Goal: Task Accomplishment & Management: Manage account settings

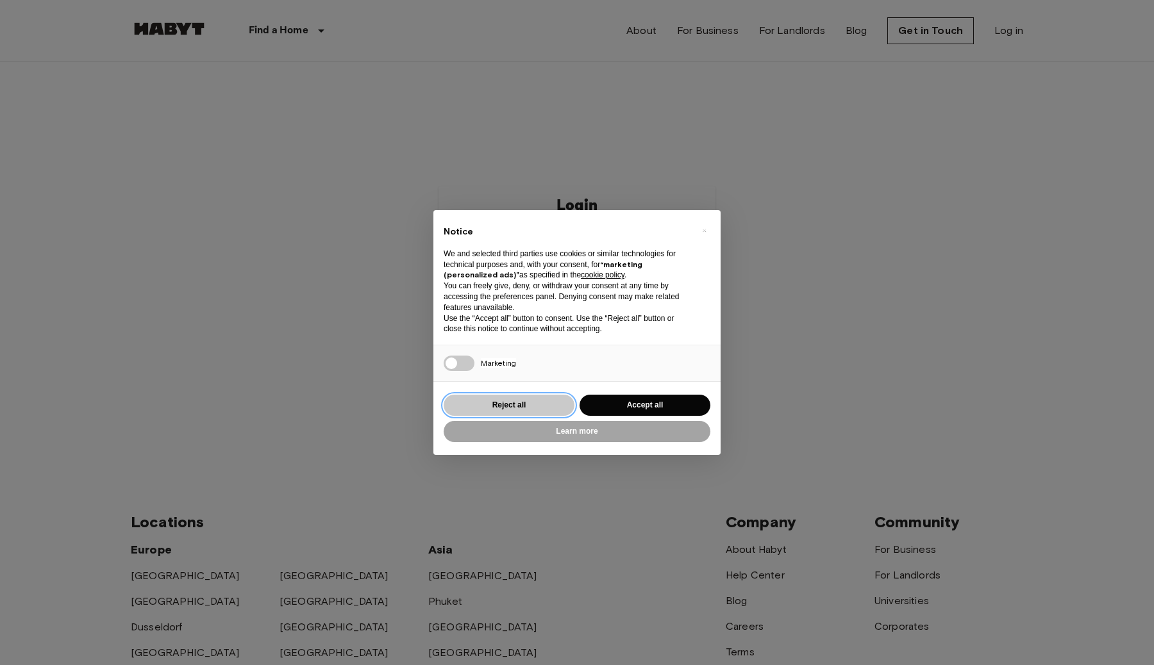
click at [513, 399] on button "Reject all" at bounding box center [509, 405] width 131 height 21
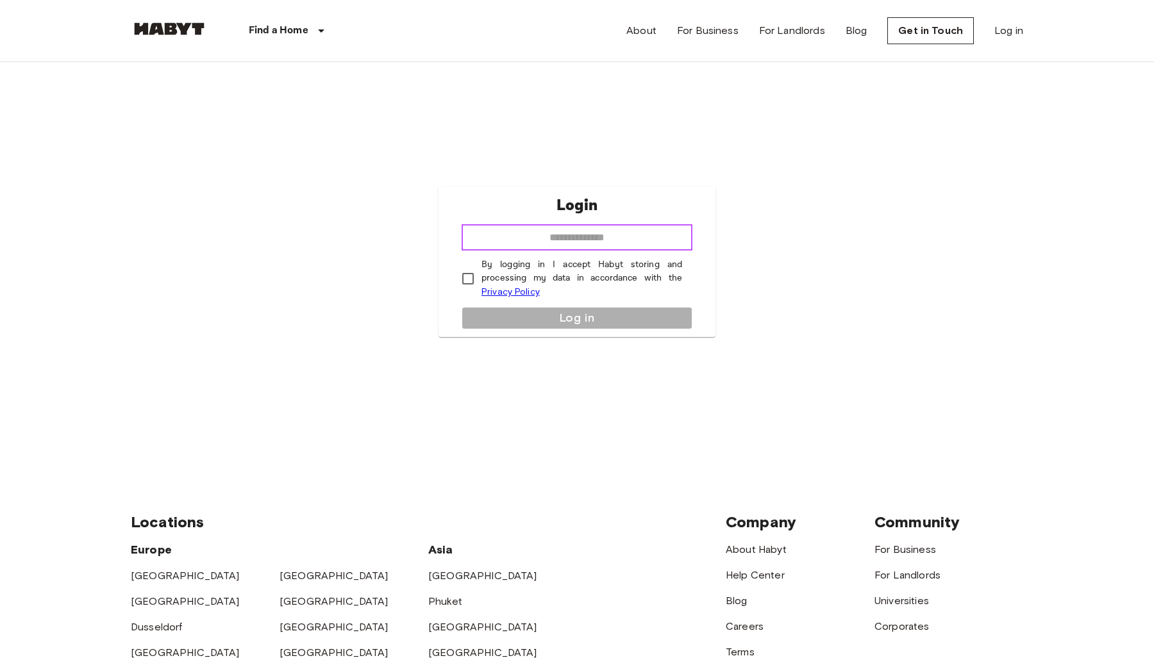
click at [586, 238] on input "email" at bounding box center [577, 238] width 231 height 26
type input "**********"
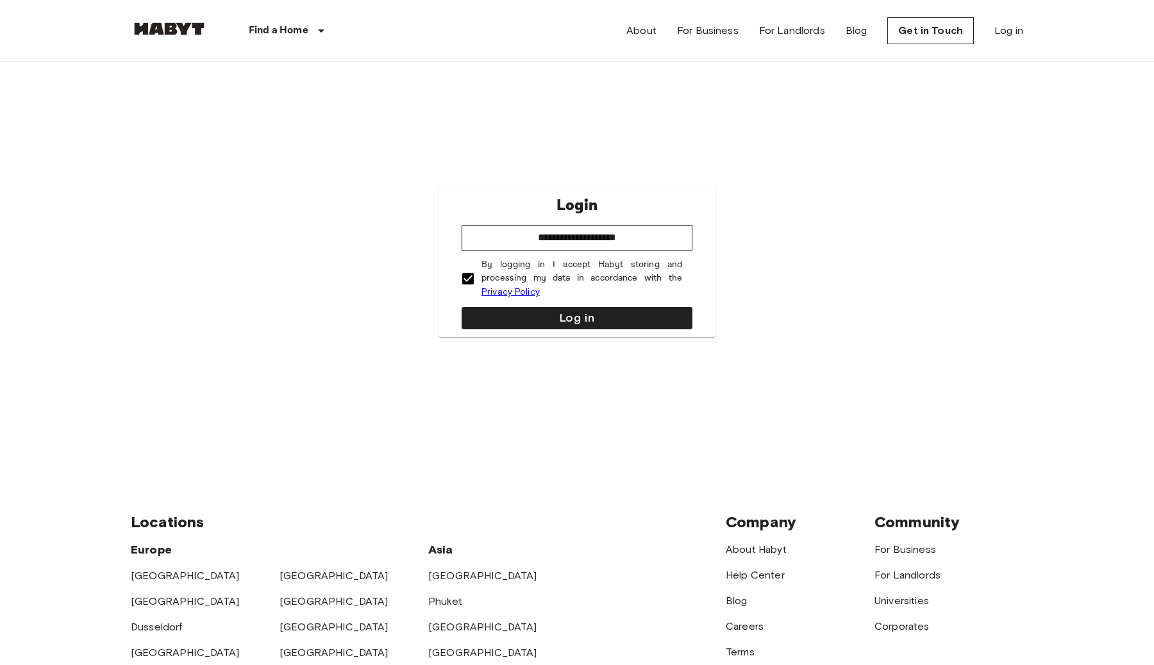
click at [490, 303] on div "**********" at bounding box center [576, 262] width 277 height 151
click at [528, 319] on button "Log in" at bounding box center [577, 318] width 231 height 22
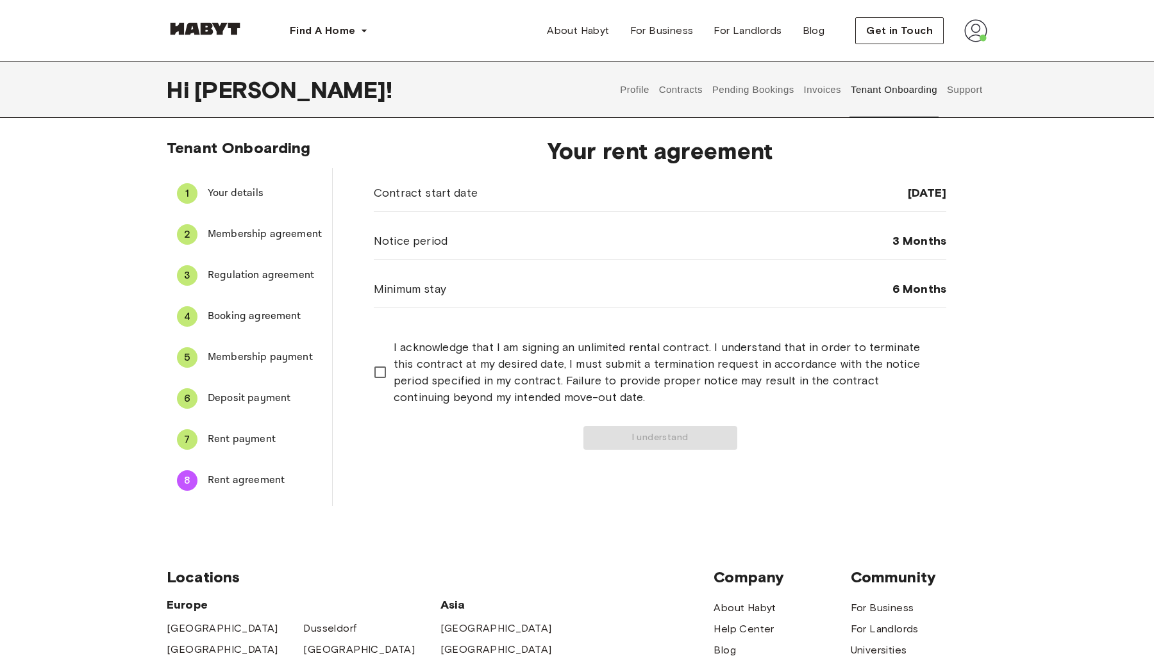
click at [441, 362] on span "I acknowledge that I am signing an unlimited rental contract. I understand that…" at bounding box center [665, 372] width 542 height 67
click at [394, 450] on div "Your rent agreement Contract start date 01 Sep 2025 Notice period 3 Months Mini…" at bounding box center [660, 316] width 654 height 379
click at [394, 384] on span "I acknowledge that I am signing an unlimited rental contract. I understand that…" at bounding box center [665, 372] width 542 height 67
click at [682, 93] on button "Contracts" at bounding box center [680, 90] width 47 height 56
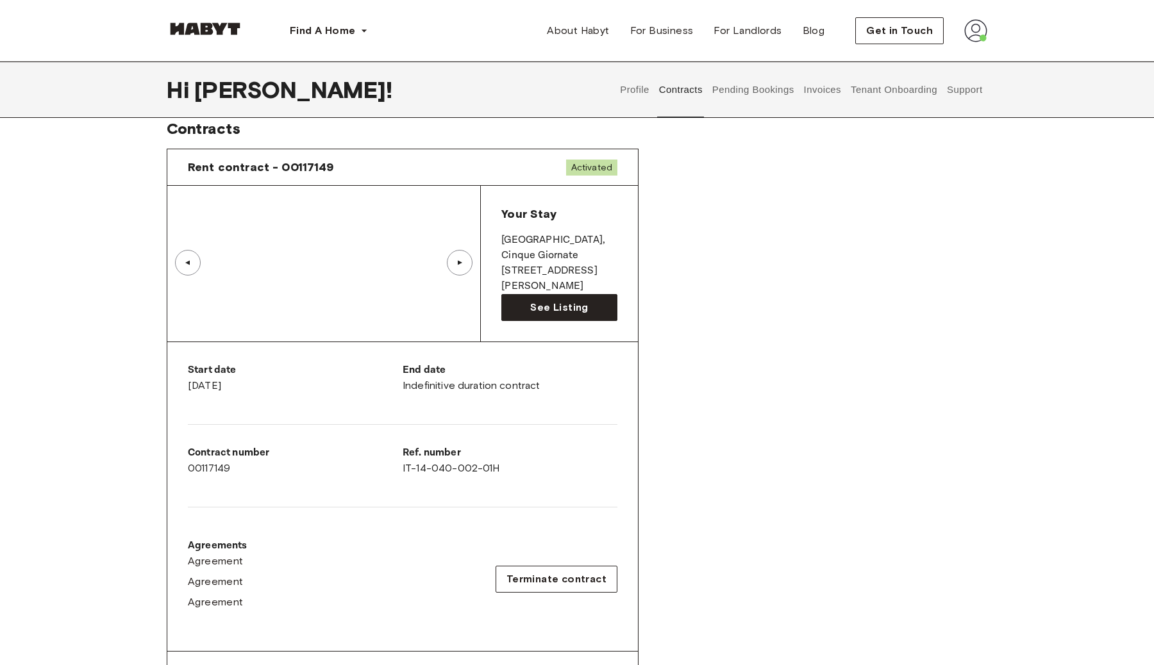
scroll to position [28, 0]
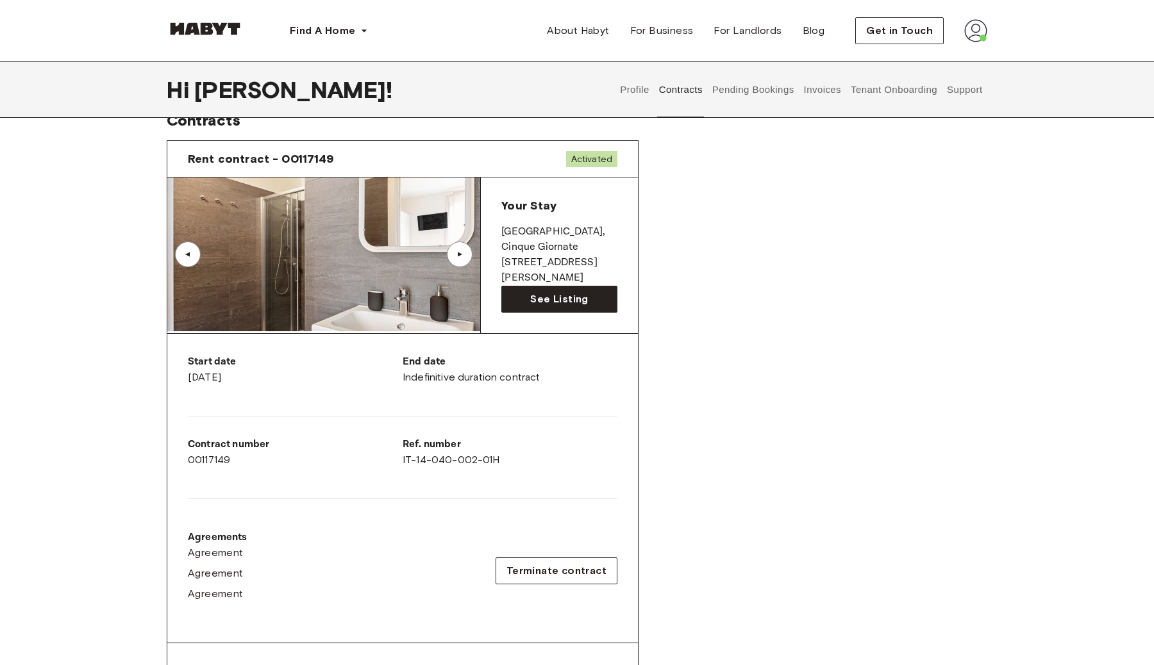
click at [462, 252] on div "▲" at bounding box center [459, 255] width 13 height 8
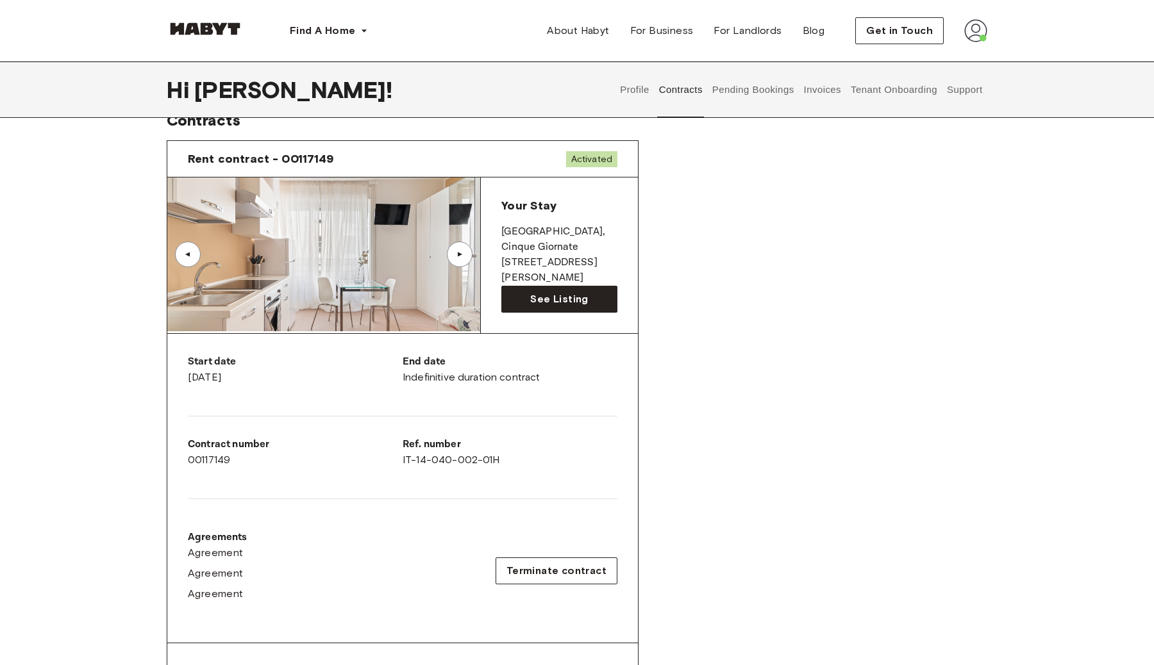
click at [462, 252] on div "▲" at bounding box center [459, 255] width 13 height 8
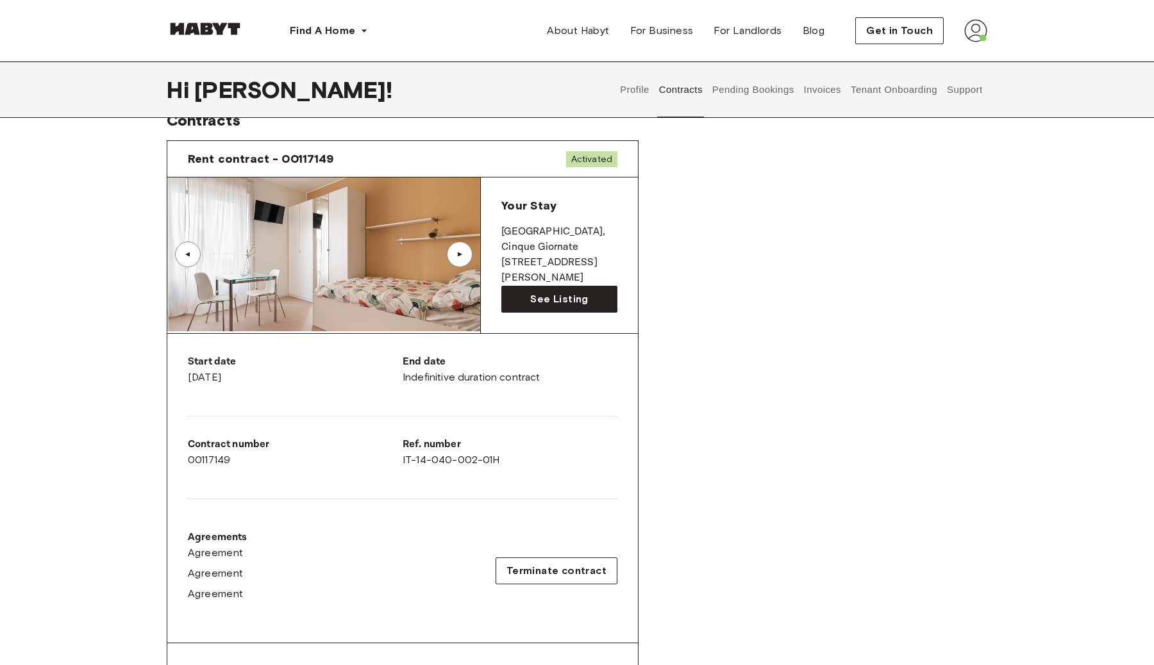
click at [462, 252] on div "▲" at bounding box center [459, 255] width 13 height 8
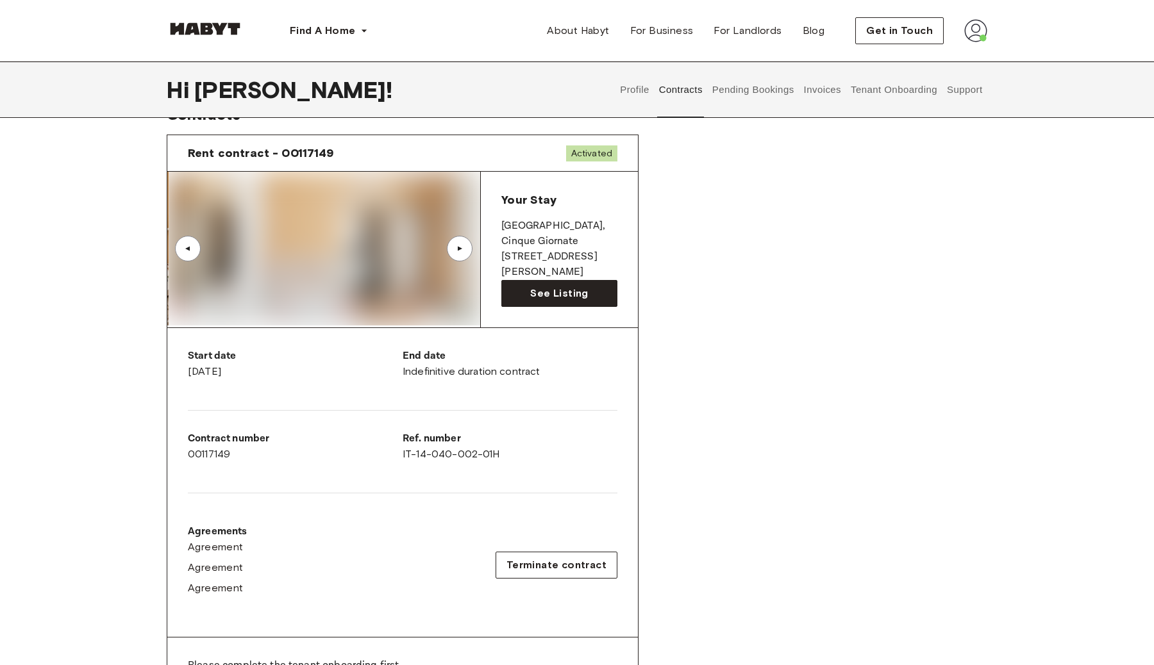
scroll to position [35, 0]
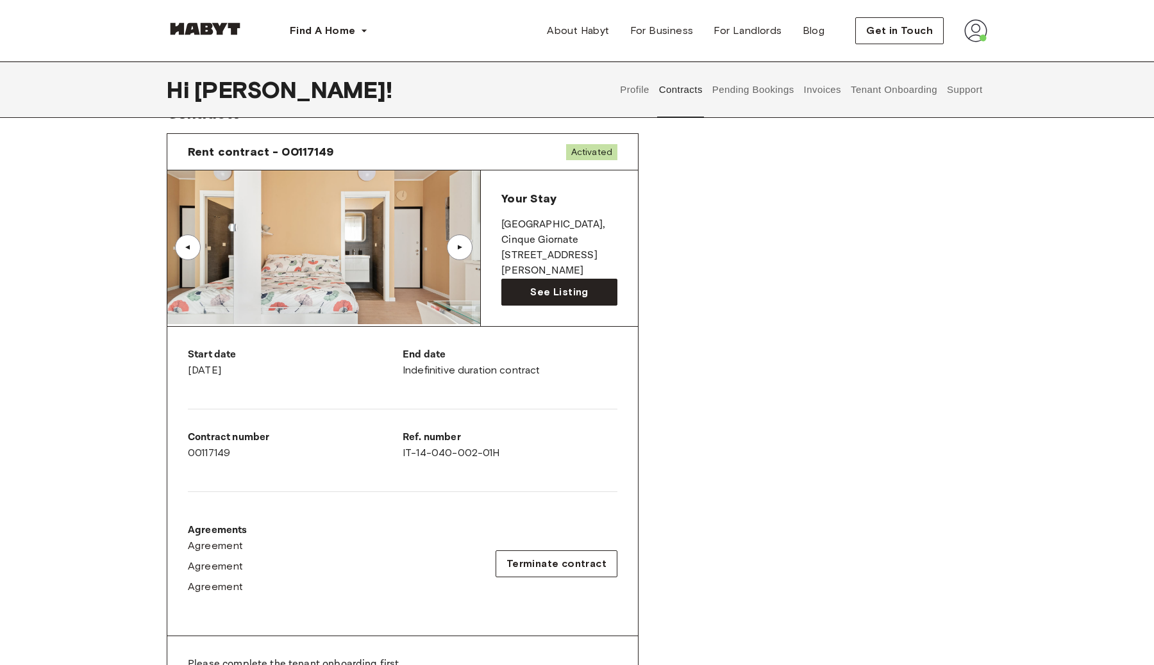
click at [462, 246] on div "▲" at bounding box center [459, 248] width 13 height 8
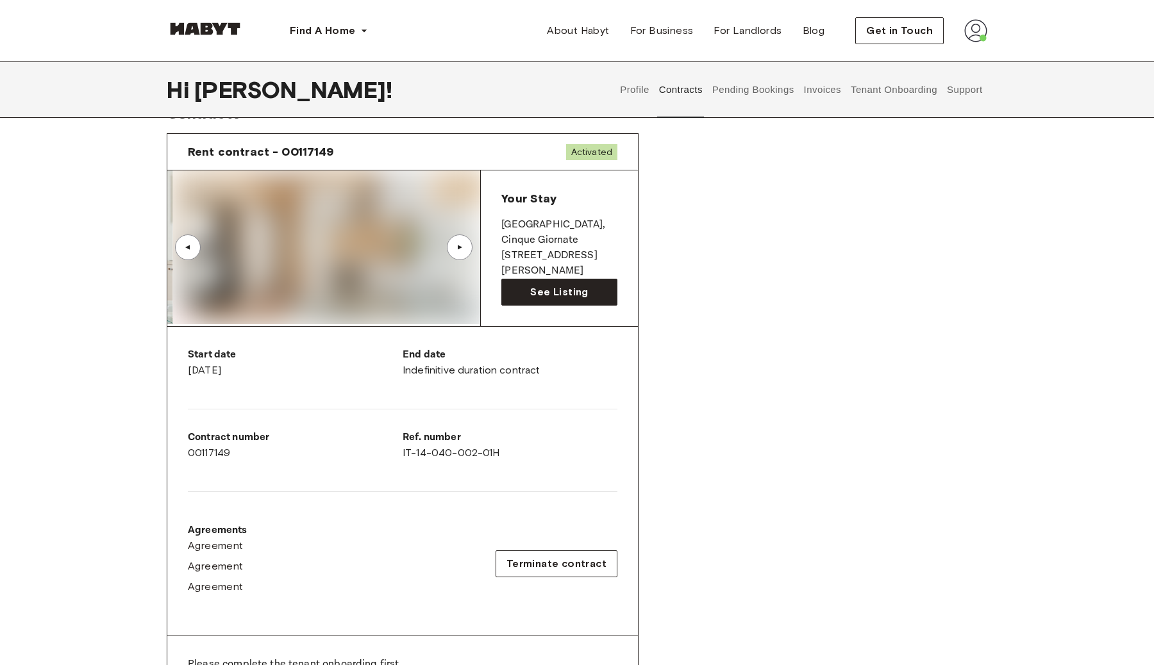
click at [462, 246] on div "▲" at bounding box center [459, 248] width 13 height 8
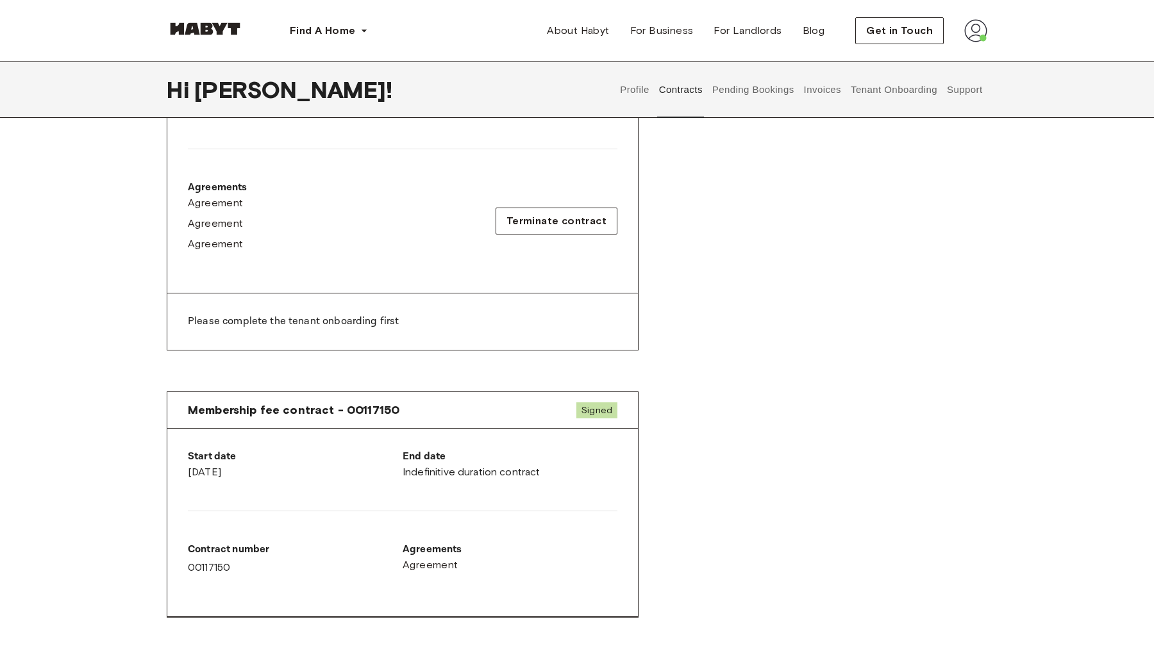
scroll to position [483, 0]
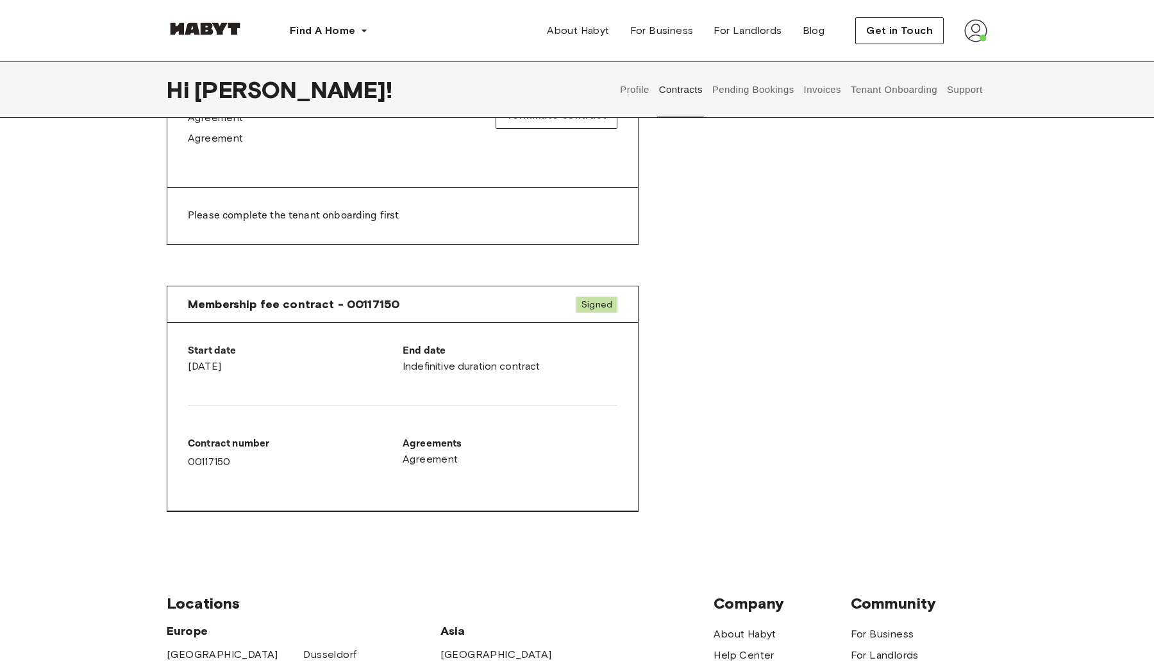
click at [739, 83] on button "Pending Bookings" at bounding box center [752, 90] width 85 height 56
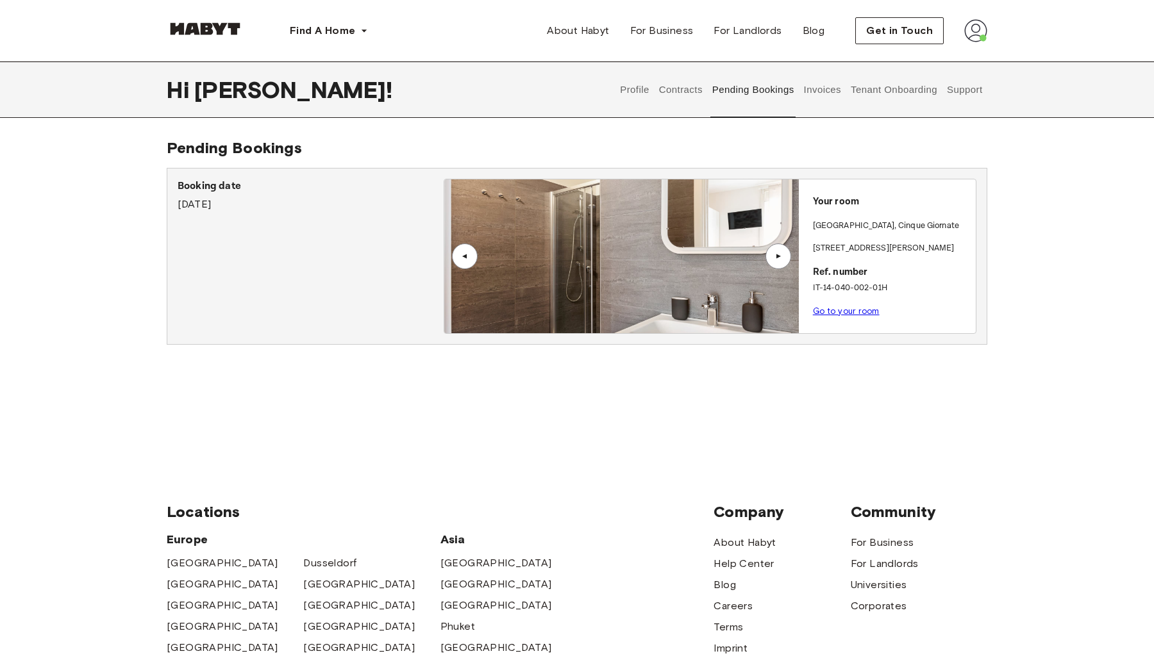
click at [769, 250] on div "▲" at bounding box center [778, 257] width 26 height 26
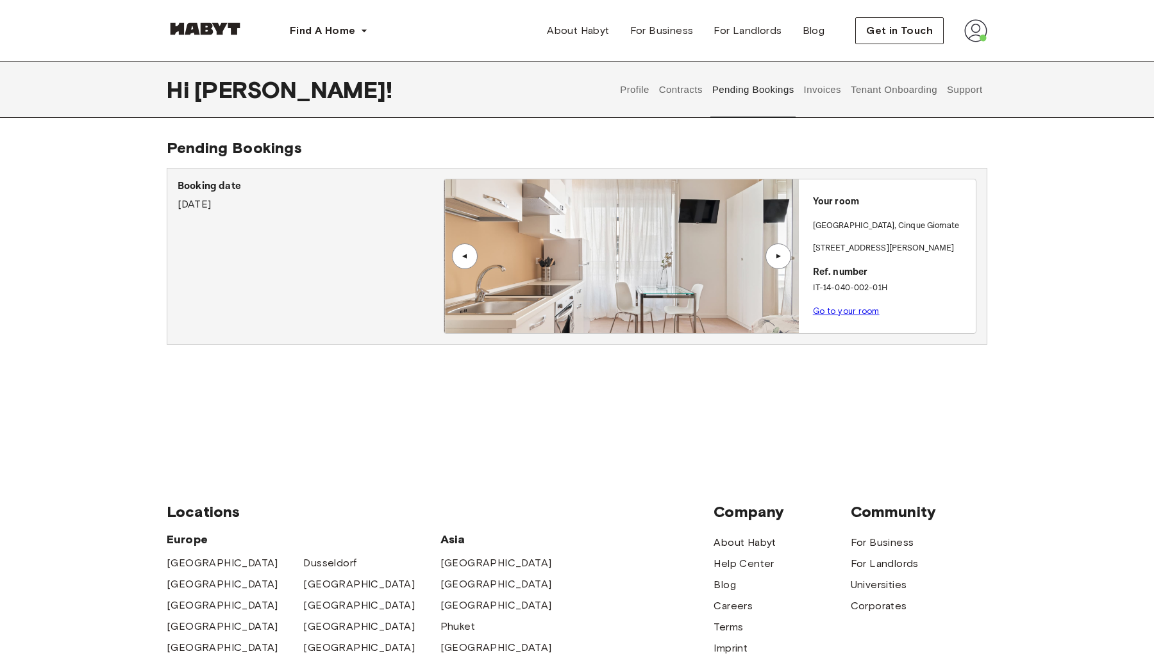
click at [769, 250] on div "▲" at bounding box center [778, 257] width 26 height 26
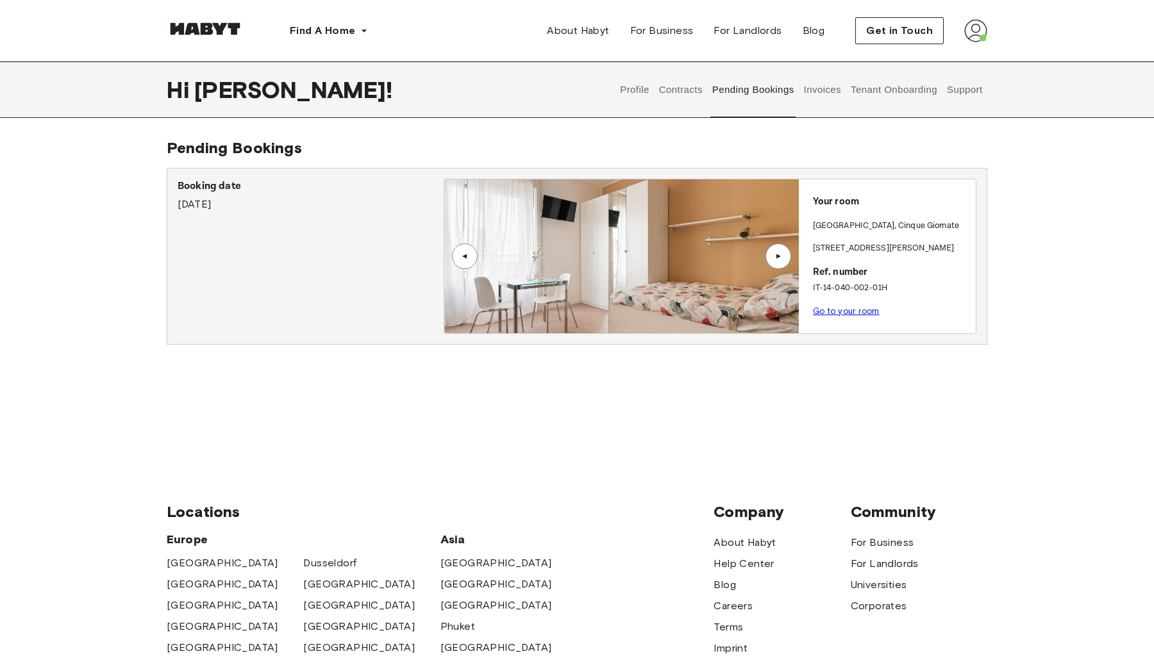
click at [820, 99] on button "Invoices" at bounding box center [822, 90] width 40 height 56
